Goal: Task Accomplishment & Management: Manage account settings

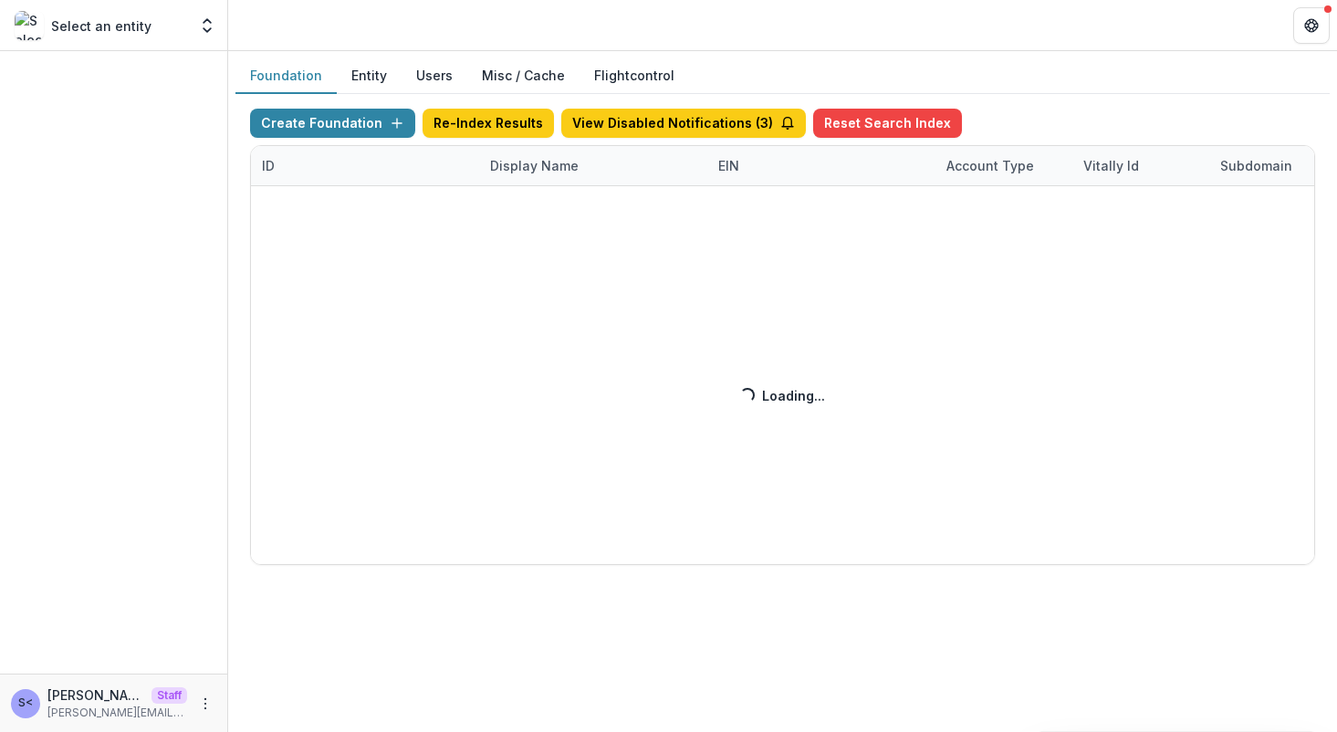
click at [368, 76] on button "Entity" at bounding box center [369, 76] width 65 height 36
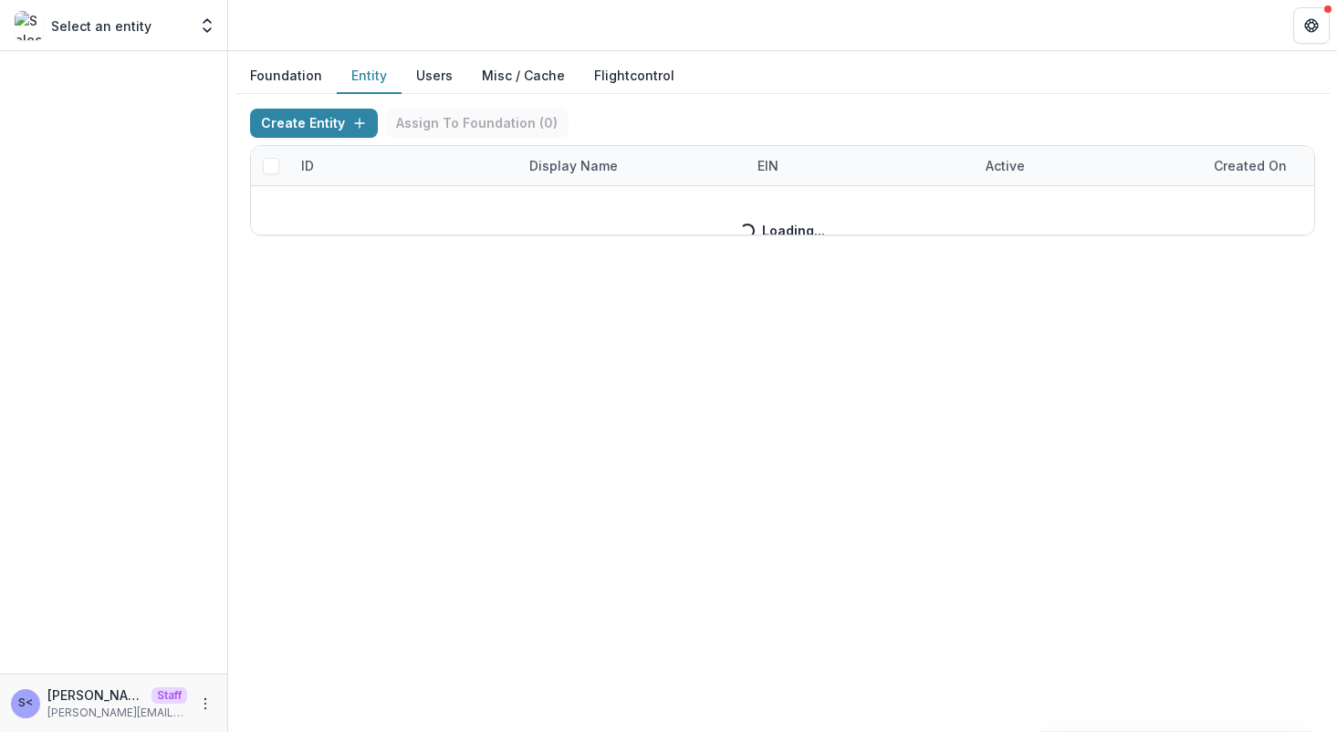
click at [433, 64] on button "Users" at bounding box center [435, 76] width 66 height 36
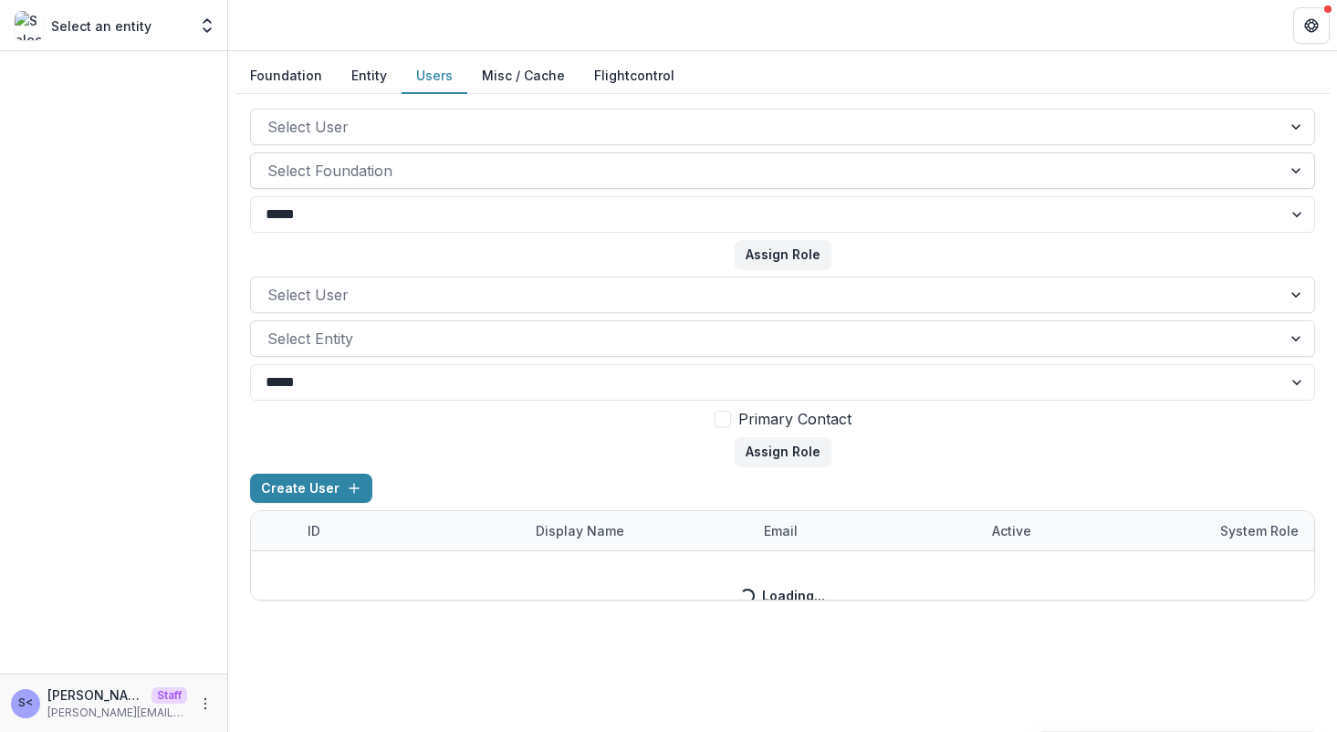
click at [462, 181] on div at bounding box center [765, 171] width 997 height 26
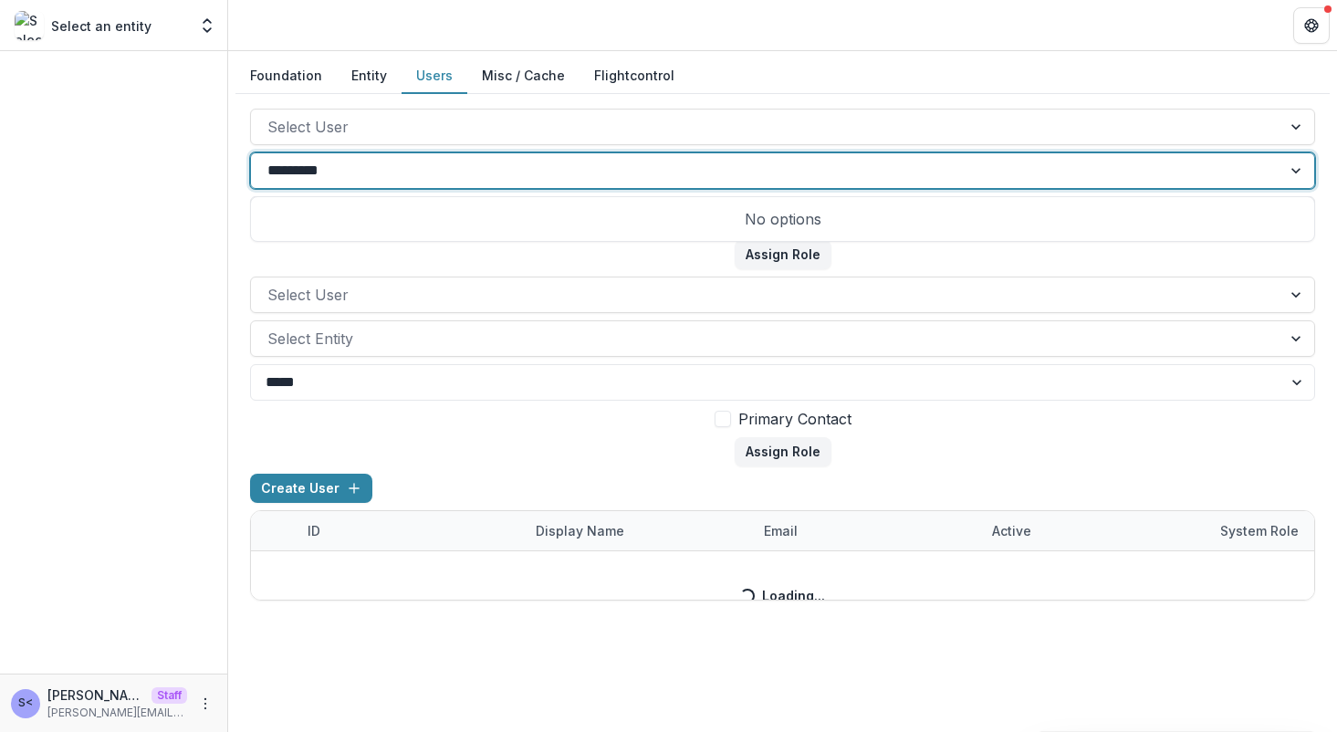
type input "**********"
click at [485, 172] on div at bounding box center [765, 171] width 997 height 26
type input "*"
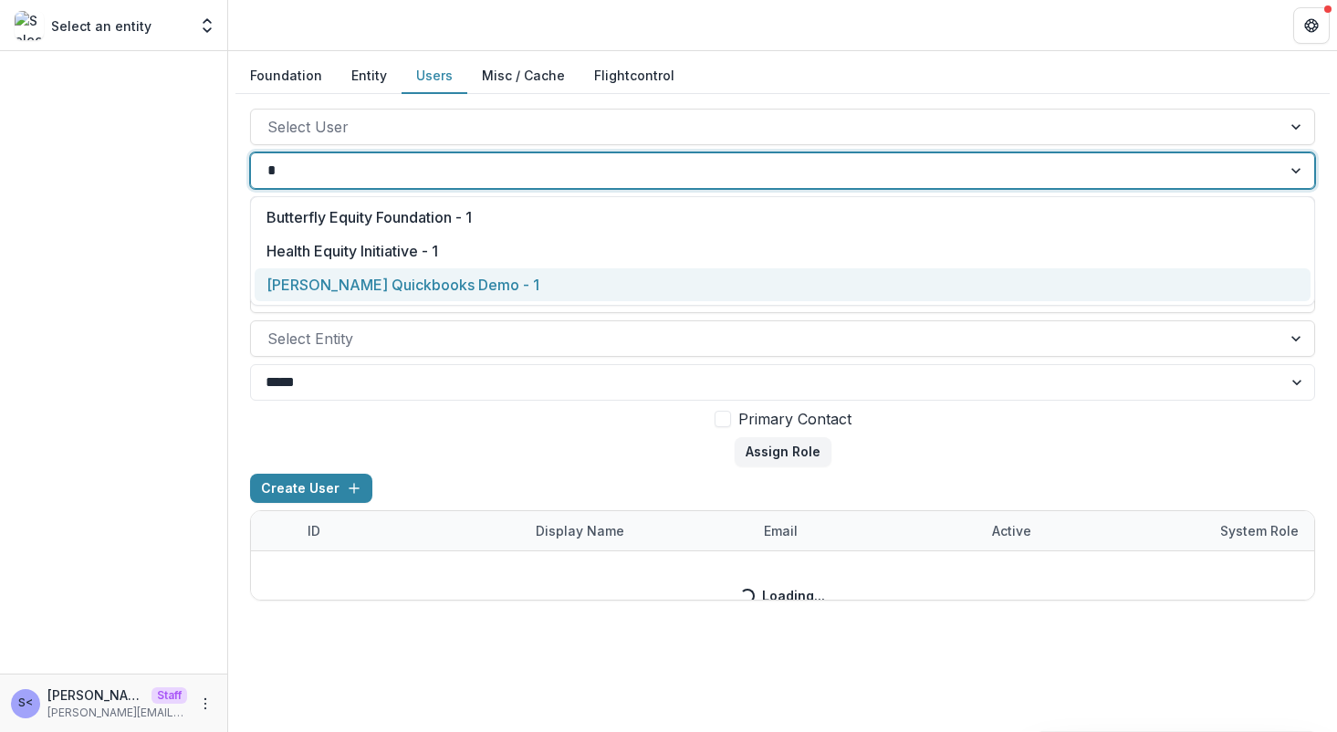
click at [469, 283] on div "Ruthwick Quickbooks Demo - 1" at bounding box center [783, 285] width 1056 height 34
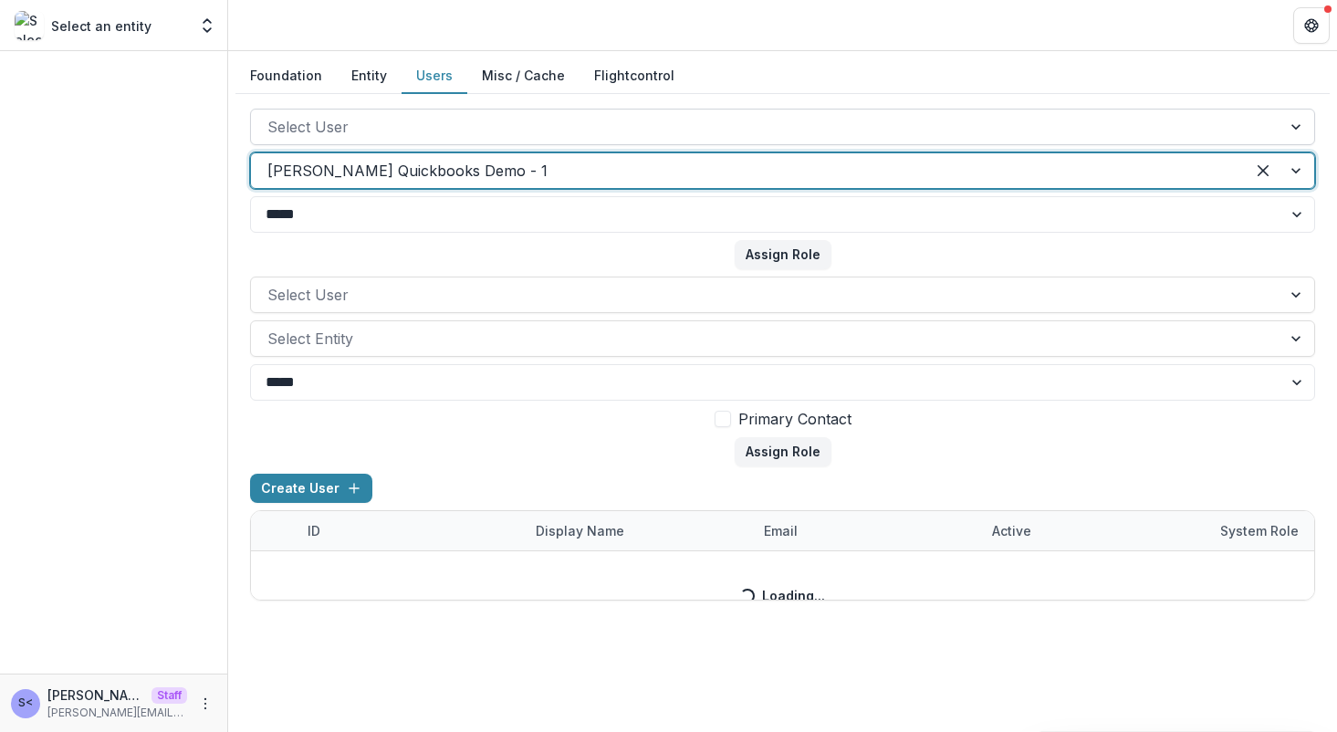
click at [480, 123] on div at bounding box center [765, 127] width 997 height 26
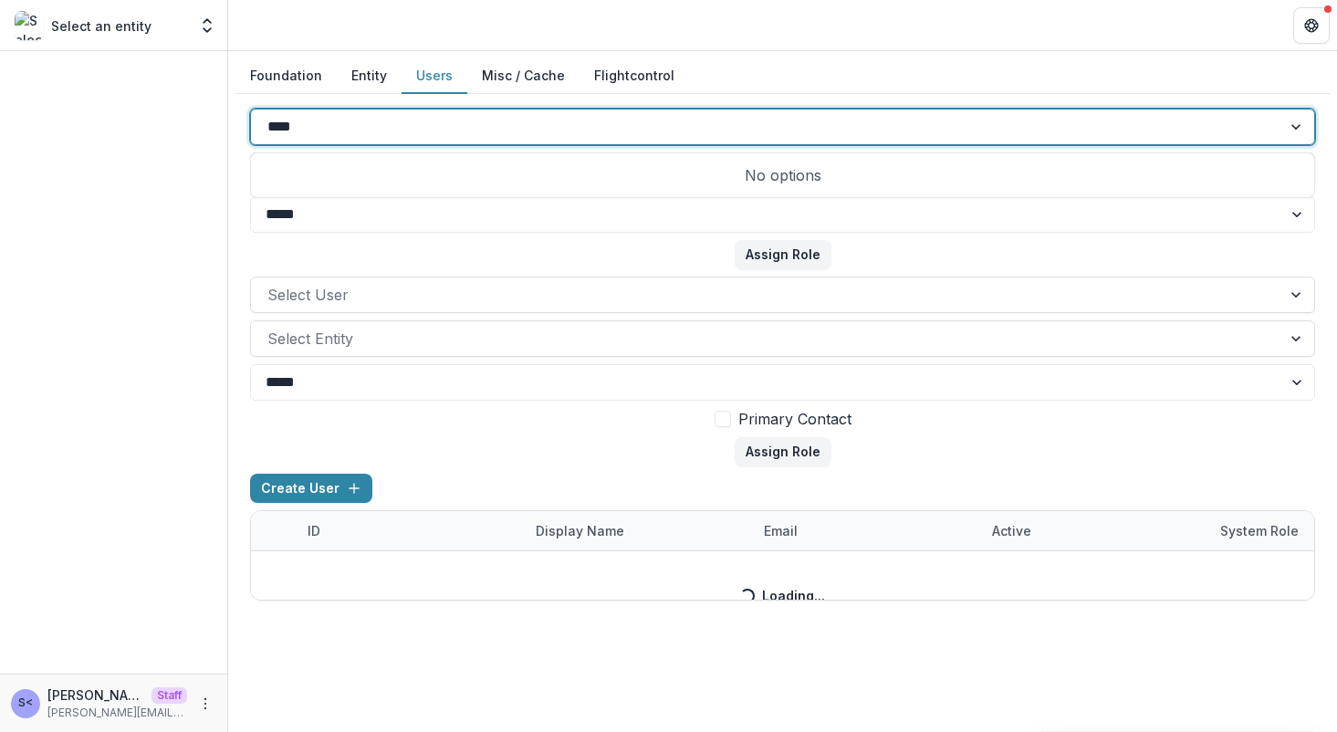
type input "*****"
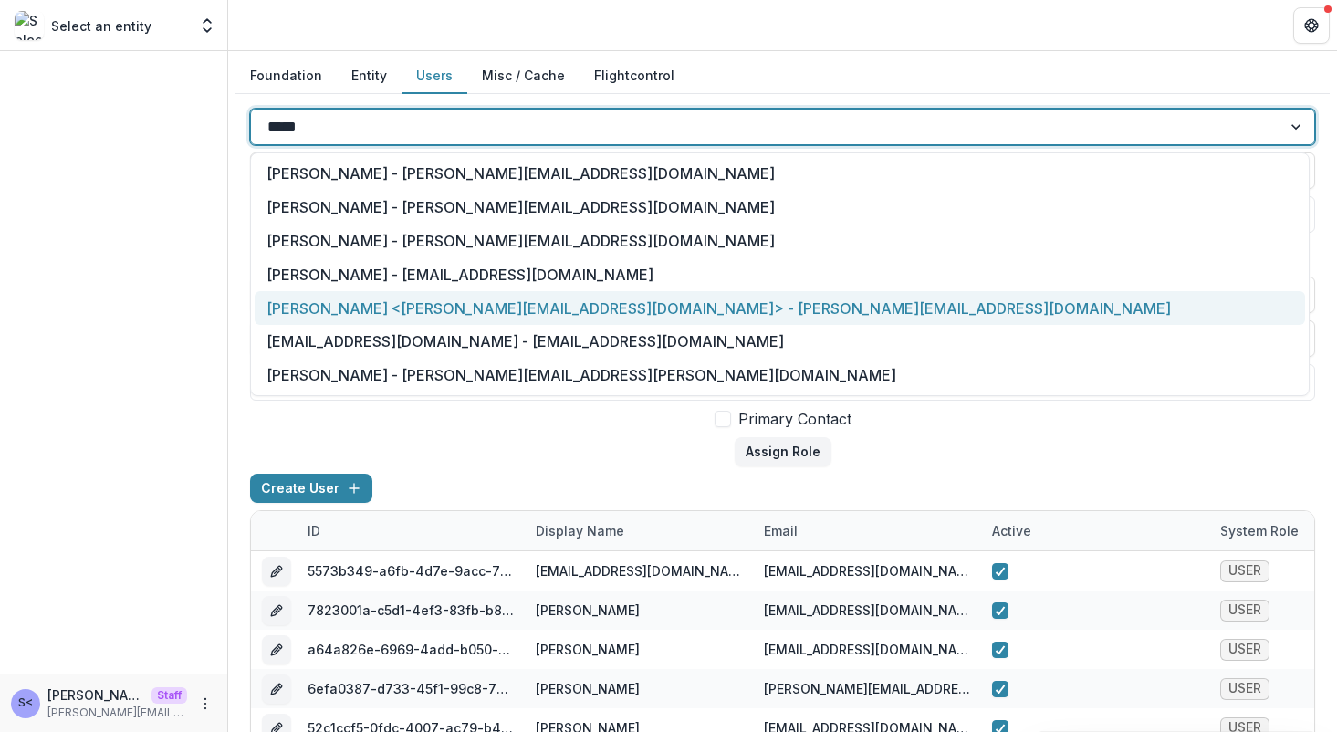
click at [479, 315] on div "Sammy <sammy@trytemelio.com> - sammy@trytemelio.com" at bounding box center [780, 308] width 1050 height 34
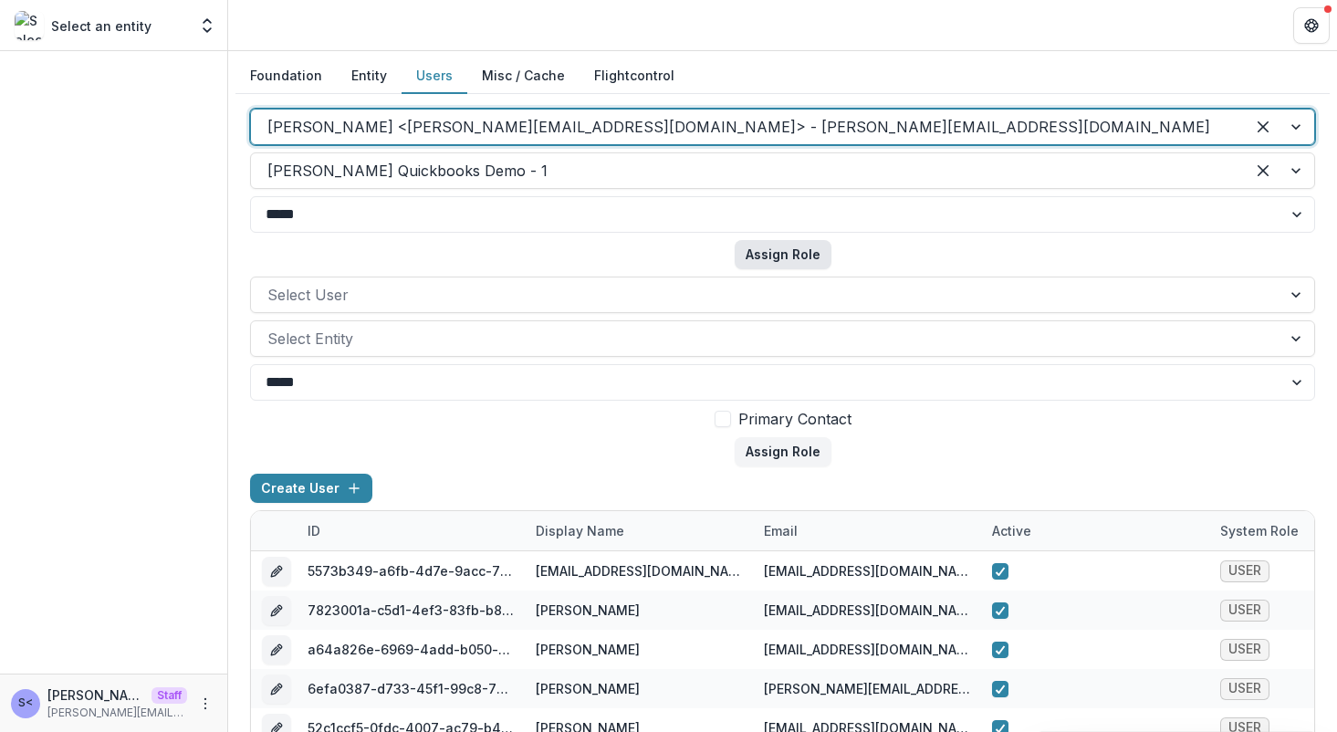
click at [771, 251] on button "Assign Role" at bounding box center [783, 254] width 97 height 29
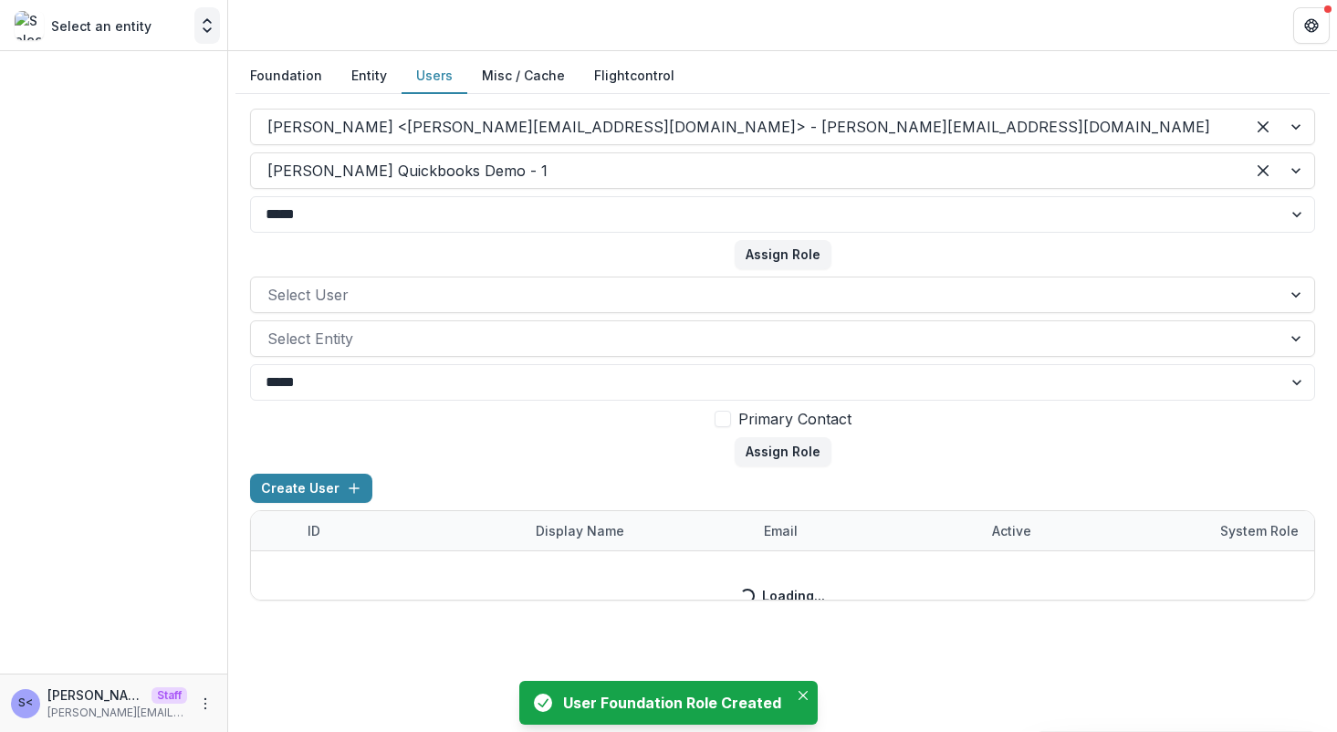
click at [207, 32] on icon "Open entity switcher" at bounding box center [207, 25] width 18 height 18
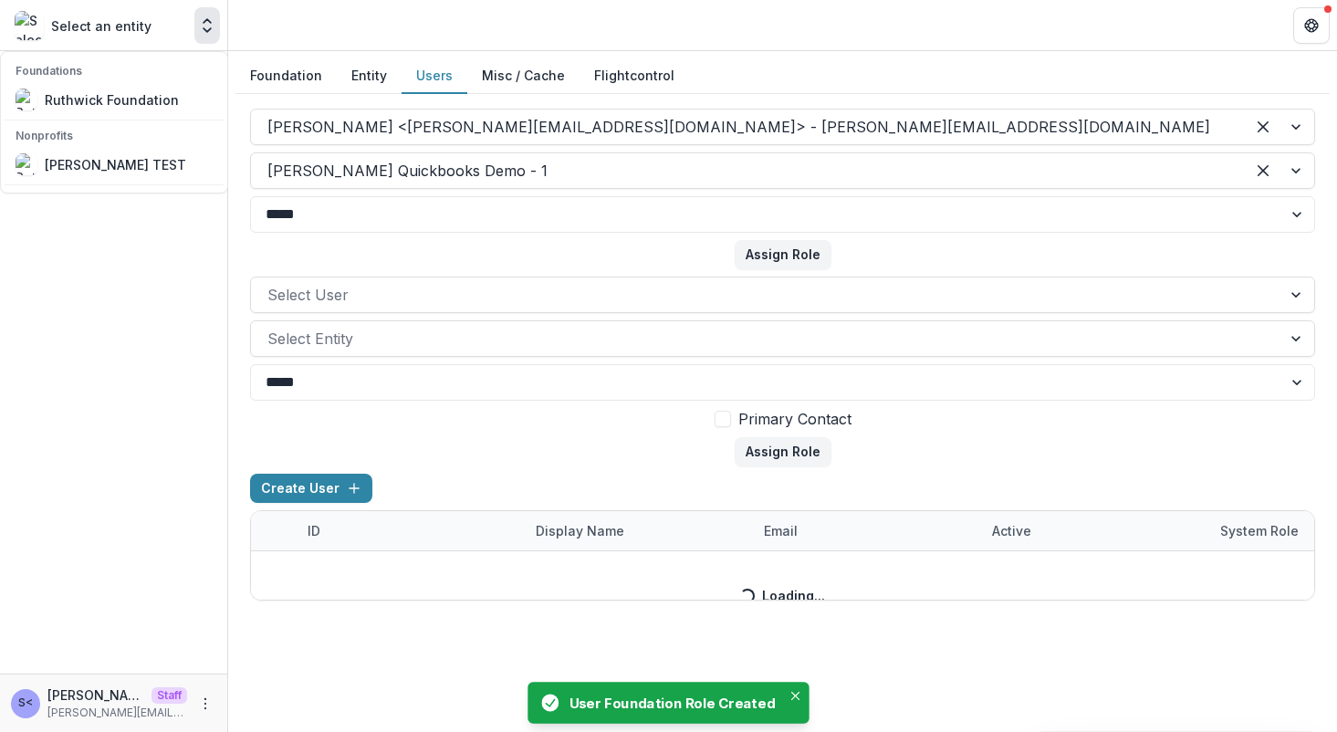
click at [309, 31] on header at bounding box center [782, 25] width 1109 height 50
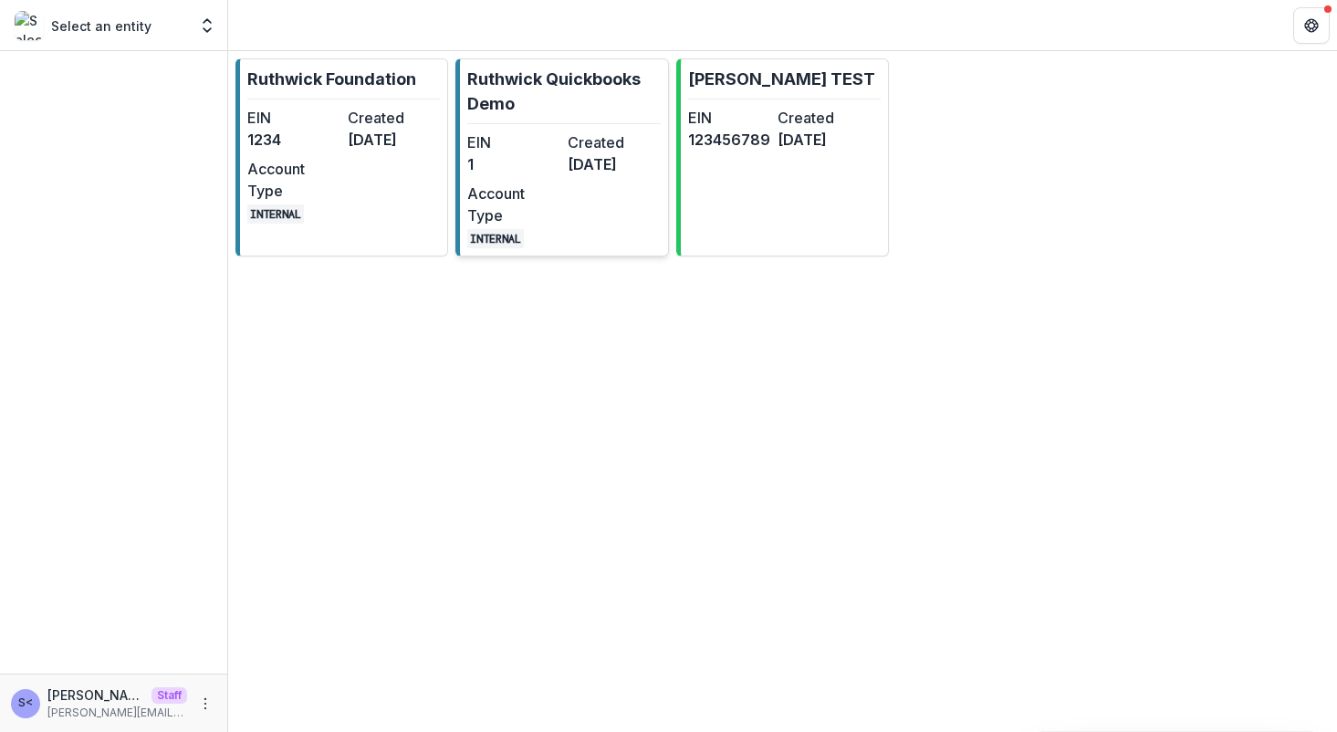
click at [520, 129] on link "Ruthwick Quickbooks Demo EIN 1 Created 2 years ago Account Type INTERNAL" at bounding box center [561, 157] width 213 height 198
